Goal: Information Seeking & Learning: Learn about a topic

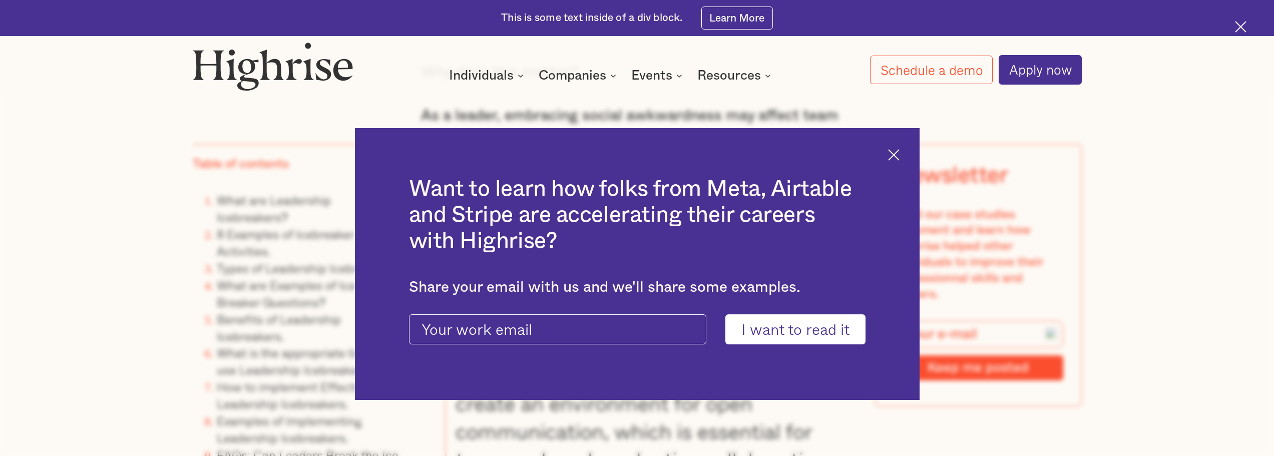
scroll to position [1089, 0]
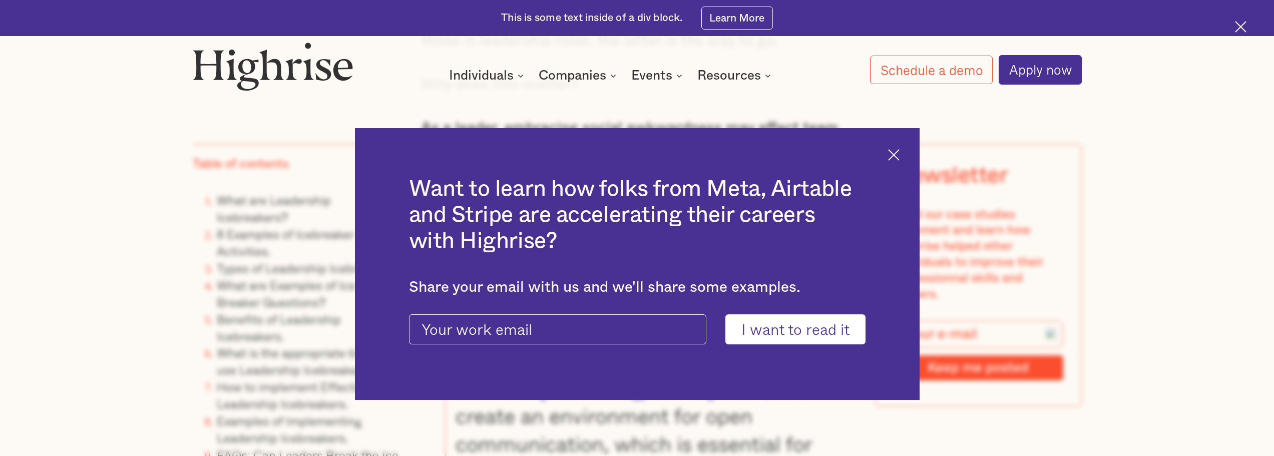
click at [895, 154] on img at bounding box center [894, 155] width 12 height 12
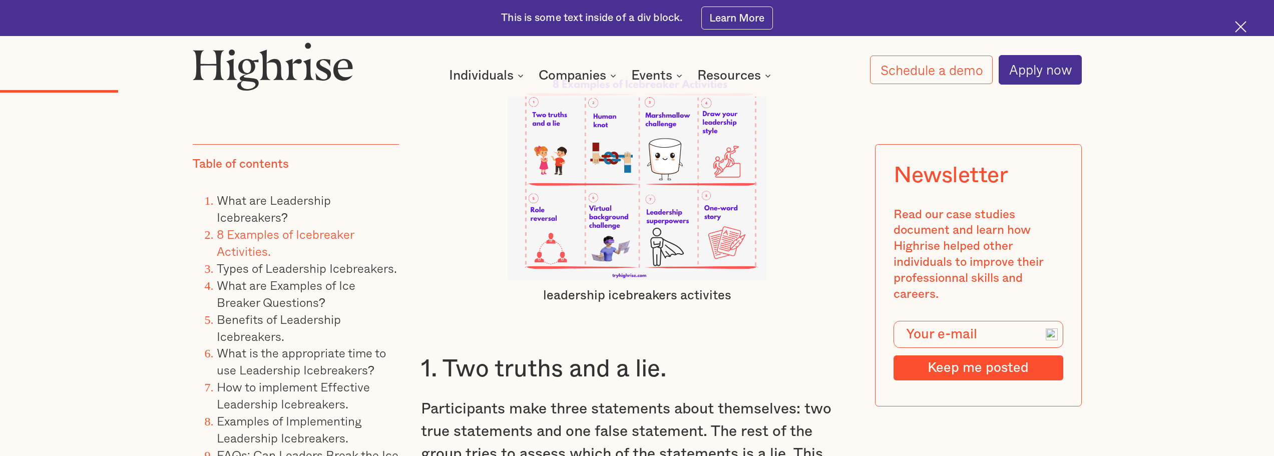
scroll to position [2754, 0]
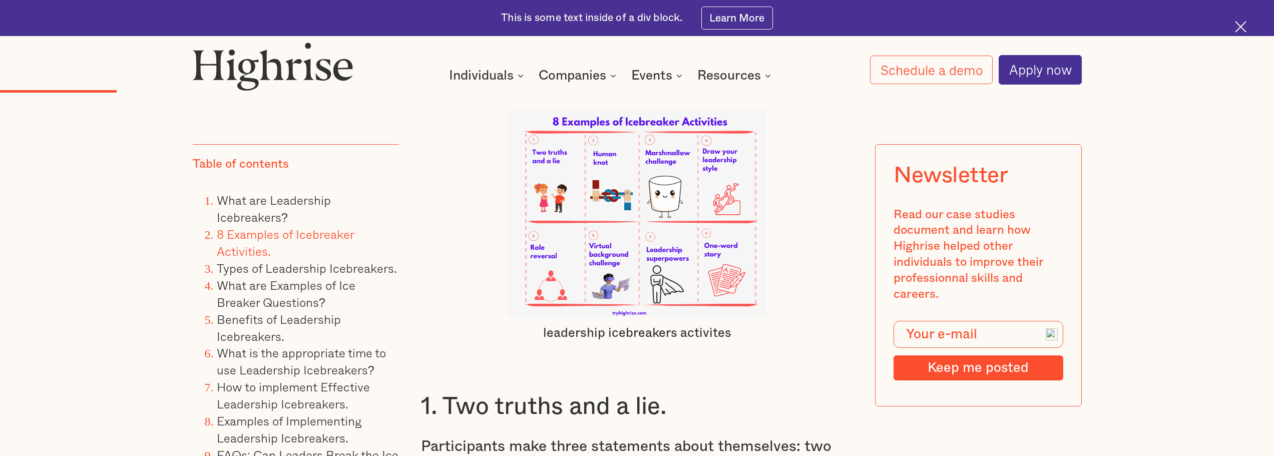
click at [726, 305] on img at bounding box center [637, 213] width 259 height 207
click at [727, 285] on img at bounding box center [637, 213] width 259 height 207
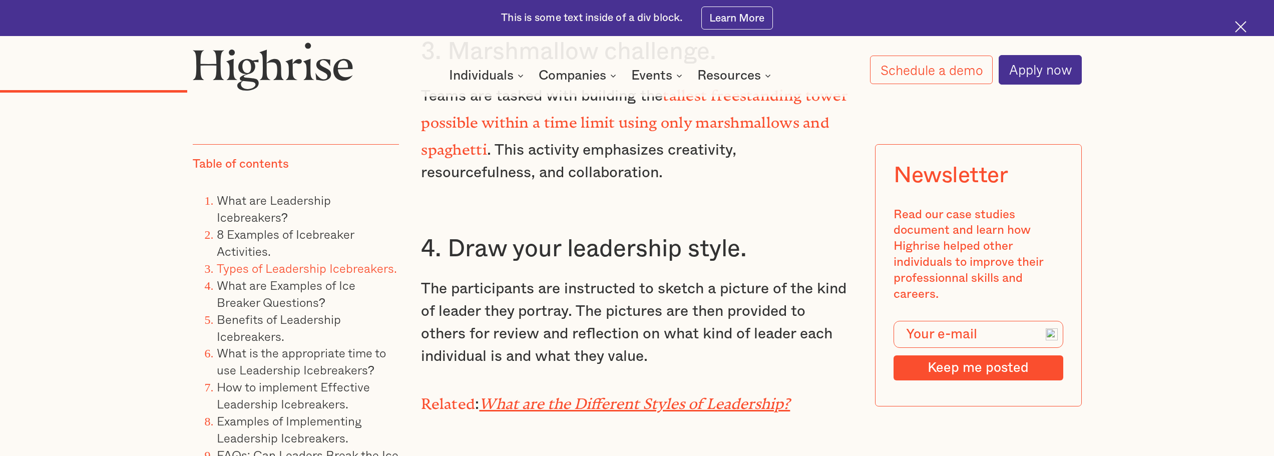
scroll to position [3635, 0]
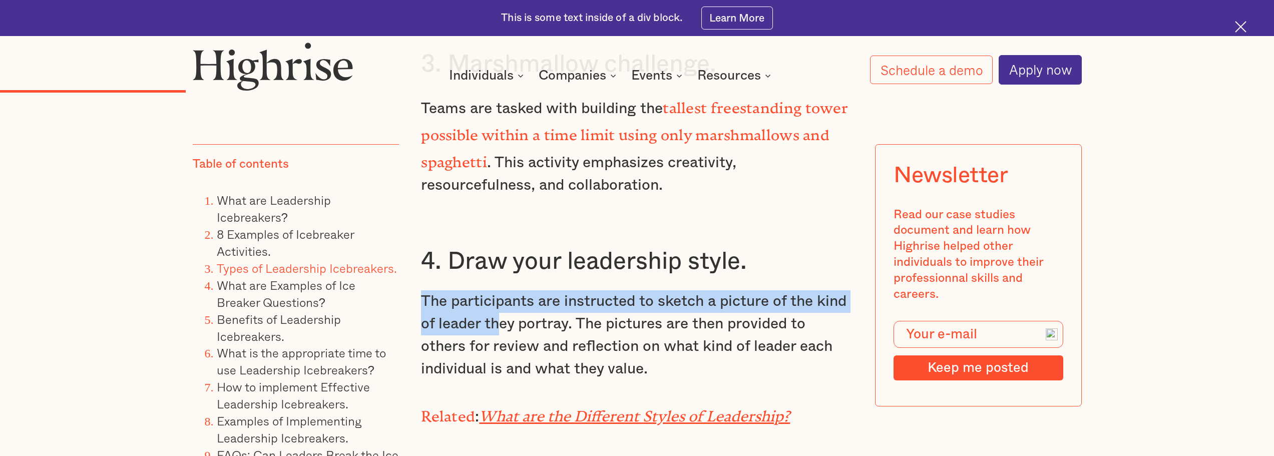
drag, startPoint x: 423, startPoint y: 294, endPoint x: 497, endPoint y: 318, distance: 77.7
click at [497, 318] on p "The participants are instructed to sketch a picture of the kind of leader they …" at bounding box center [637, 335] width 432 height 90
click at [639, 298] on p "The participants are instructed to sketch a picture of the kind of leader they …" at bounding box center [637, 335] width 432 height 90
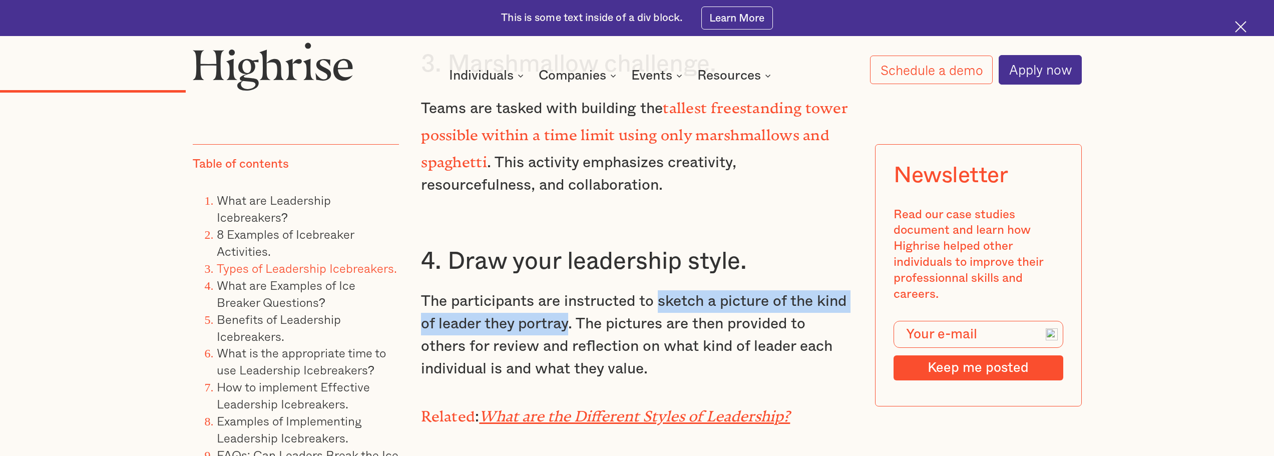
drag, startPoint x: 656, startPoint y: 292, endPoint x: 570, endPoint y: 321, distance: 91.4
click at [570, 321] on p "The participants are instructed to sketch a picture of the kind of leader they …" at bounding box center [637, 335] width 432 height 90
copy p "sketch a picture of the kind of leader they portray"
